Goal: Navigation & Orientation: Find specific page/section

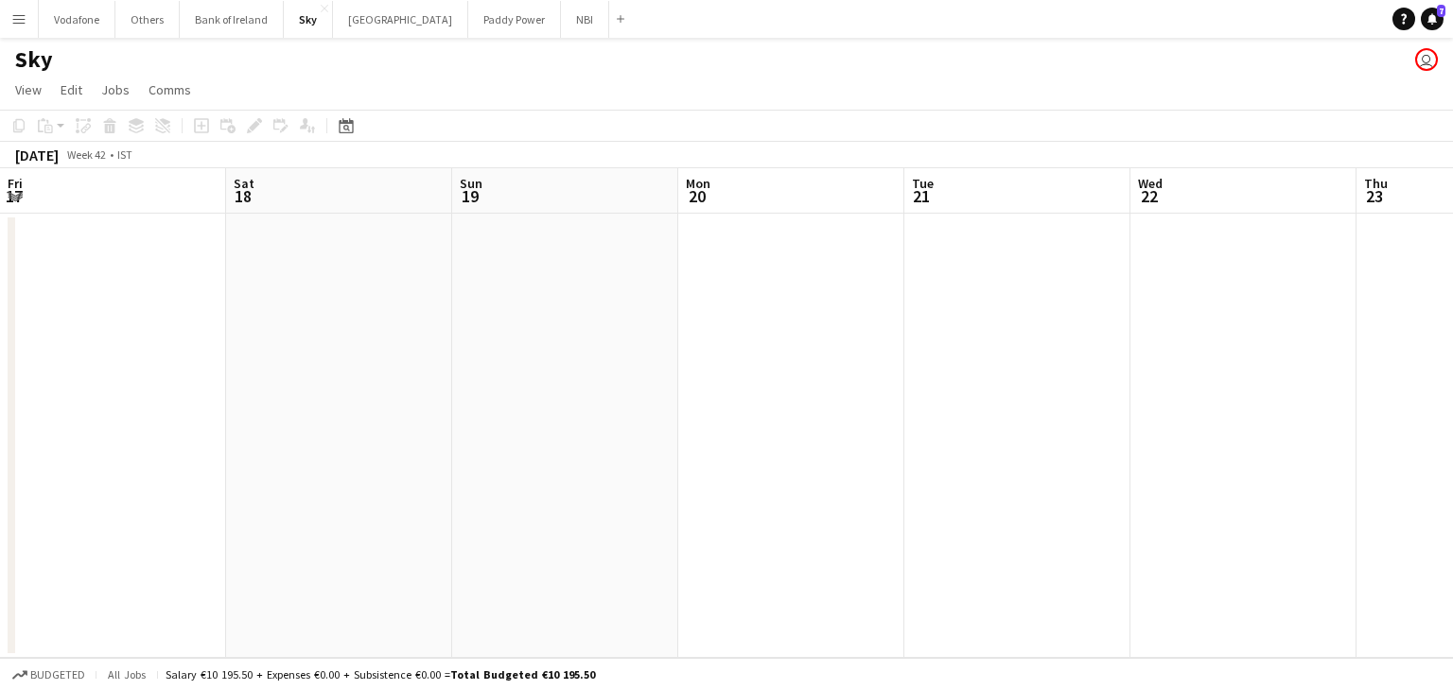
scroll to position [0, 723]
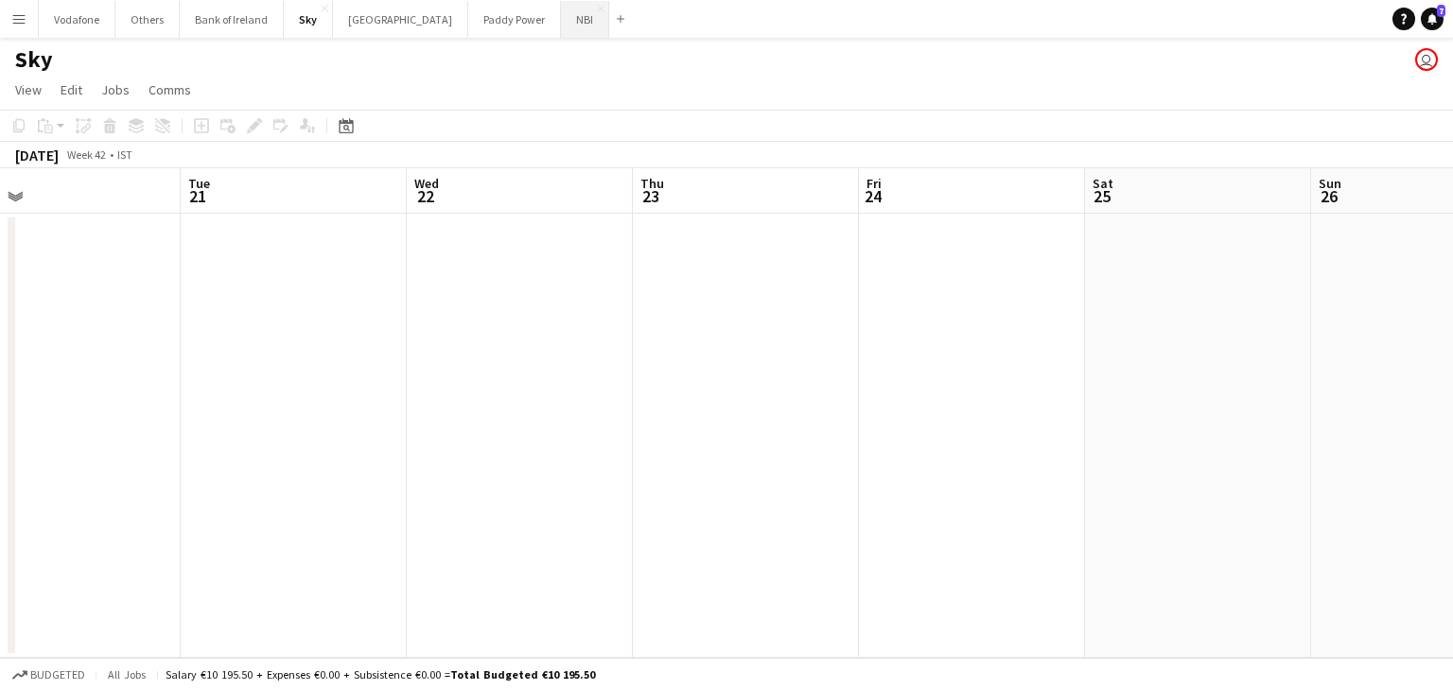
click at [561, 29] on button "NBI Close" at bounding box center [585, 19] width 48 height 37
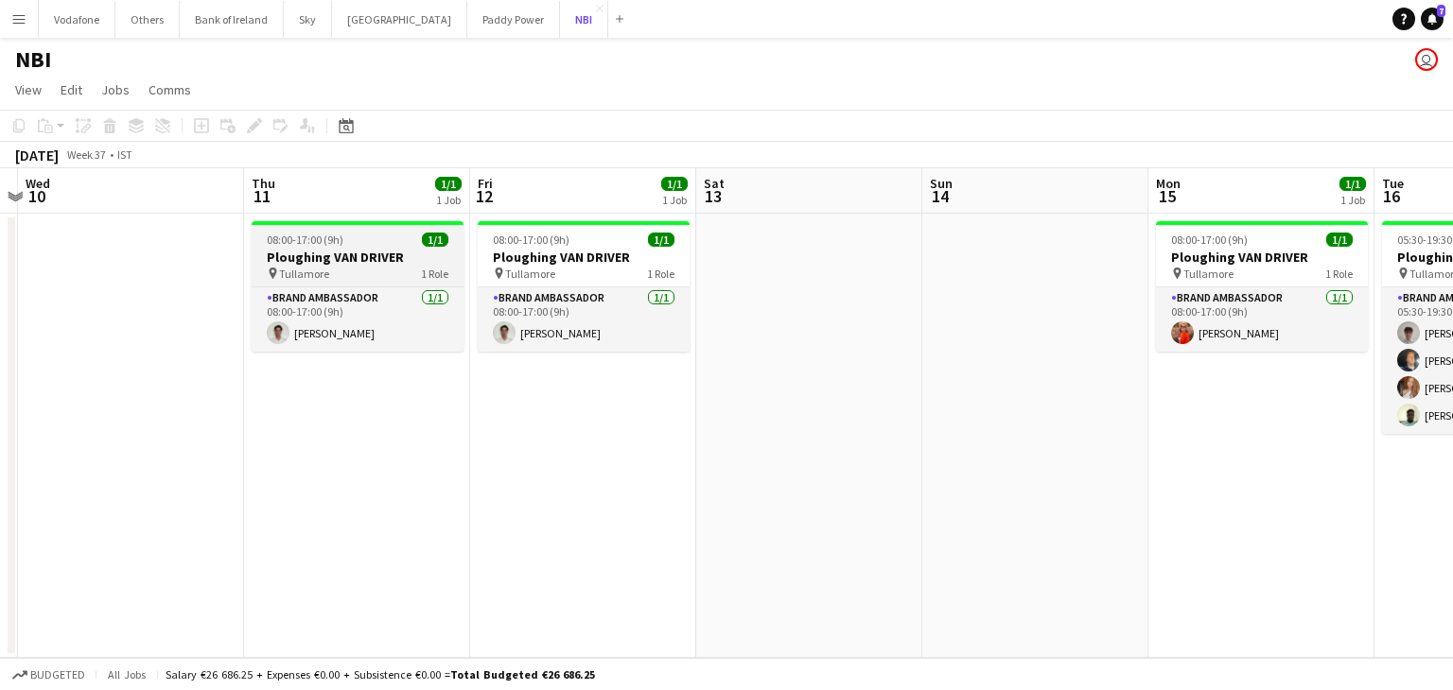
scroll to position [0, 434]
click at [481, 29] on button "Paddy Power Close" at bounding box center [513, 19] width 93 height 37
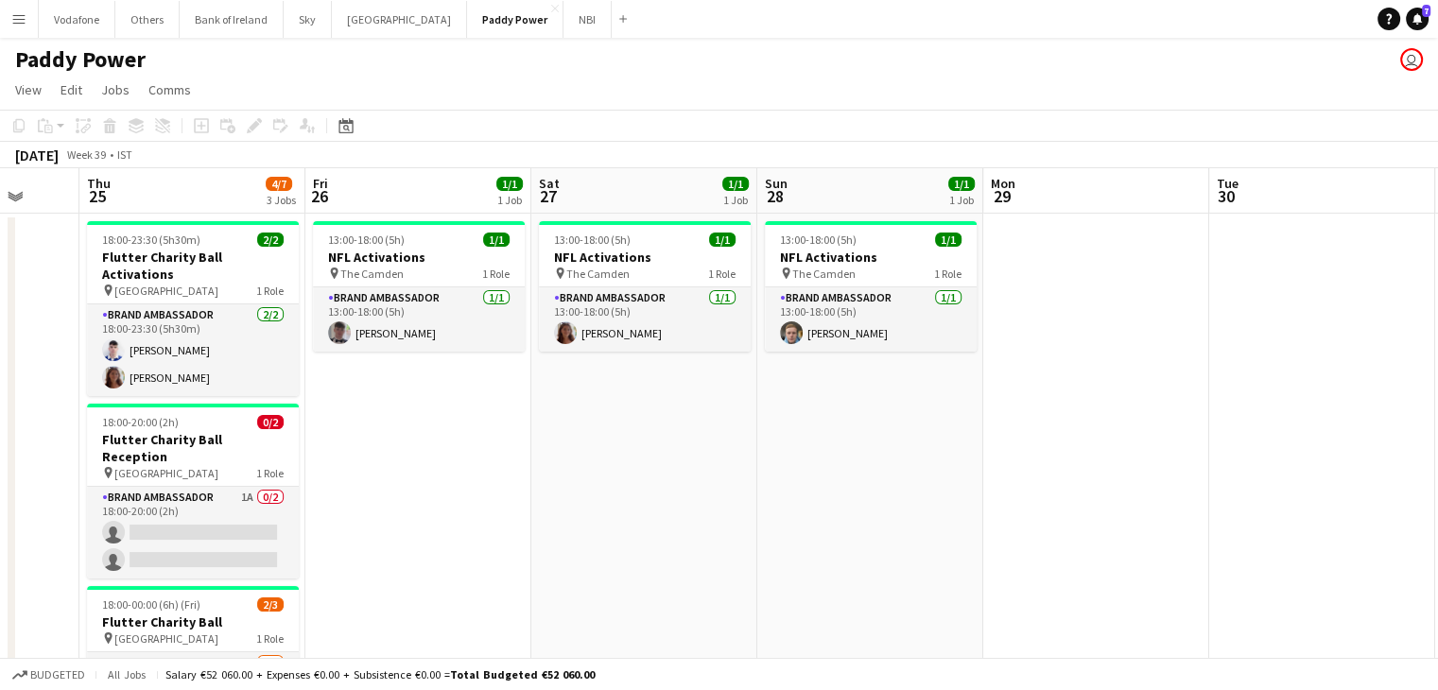
scroll to position [0, 601]
drag, startPoint x: 1364, startPoint y: 399, endPoint x: 1038, endPoint y: 508, distance: 343.0
click at [1038, 508] on app-calendar-viewport "Mon 22 Tue 23 Wed 24 Thu 25 4/7 3 Jobs Fri 26 1/1 1 Job Sat 27 1/1 1 Job Sun 28…" at bounding box center [719, 534] width 1438 height 733
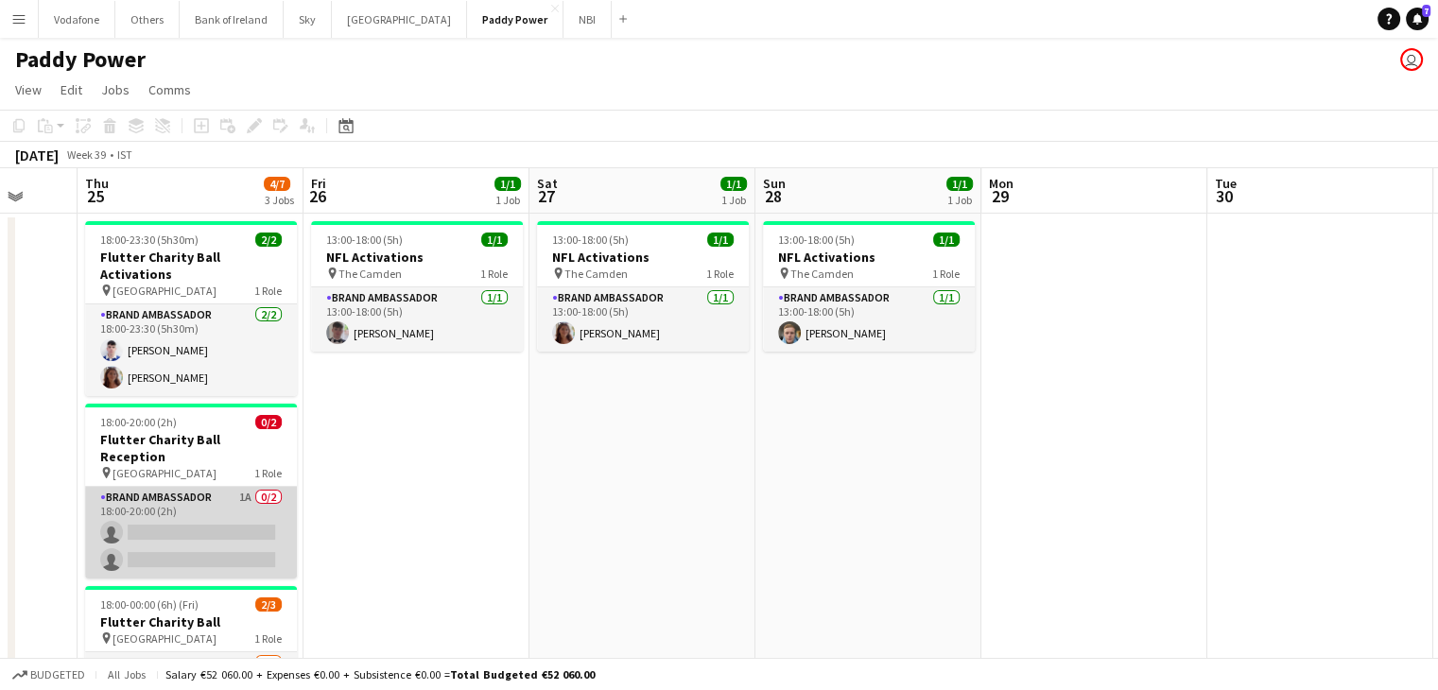
click at [266, 539] on app-card-role "Brand Ambassador 1A 0/2 18:00-20:00 (2h) single-neutral-actions single-neutral-…" at bounding box center [191, 533] width 212 height 92
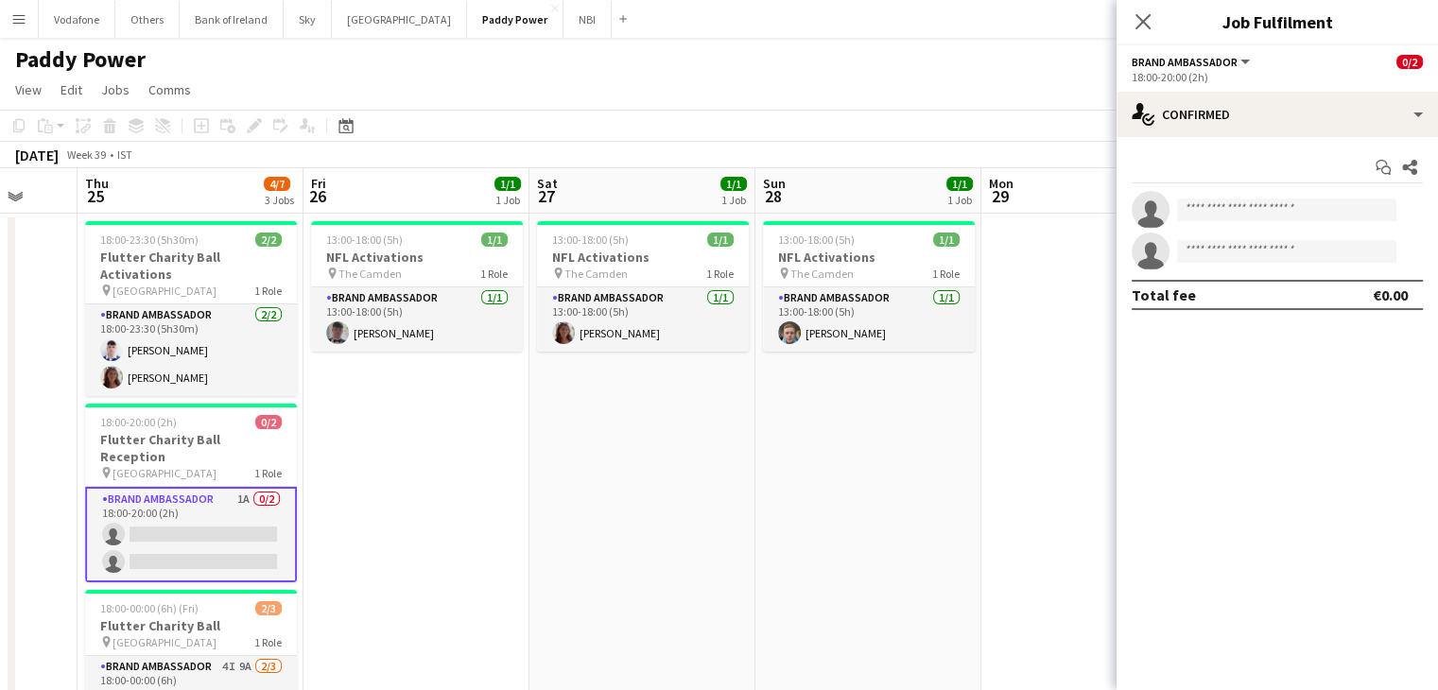
click at [390, 515] on app-date-cell "13:00-18:00 (5h) 1/1 NFL Activations pin The Camden 1 Role Brand Ambassador [DA…" at bounding box center [417, 514] width 226 height 601
